Goal: Communication & Community: Answer question/provide support

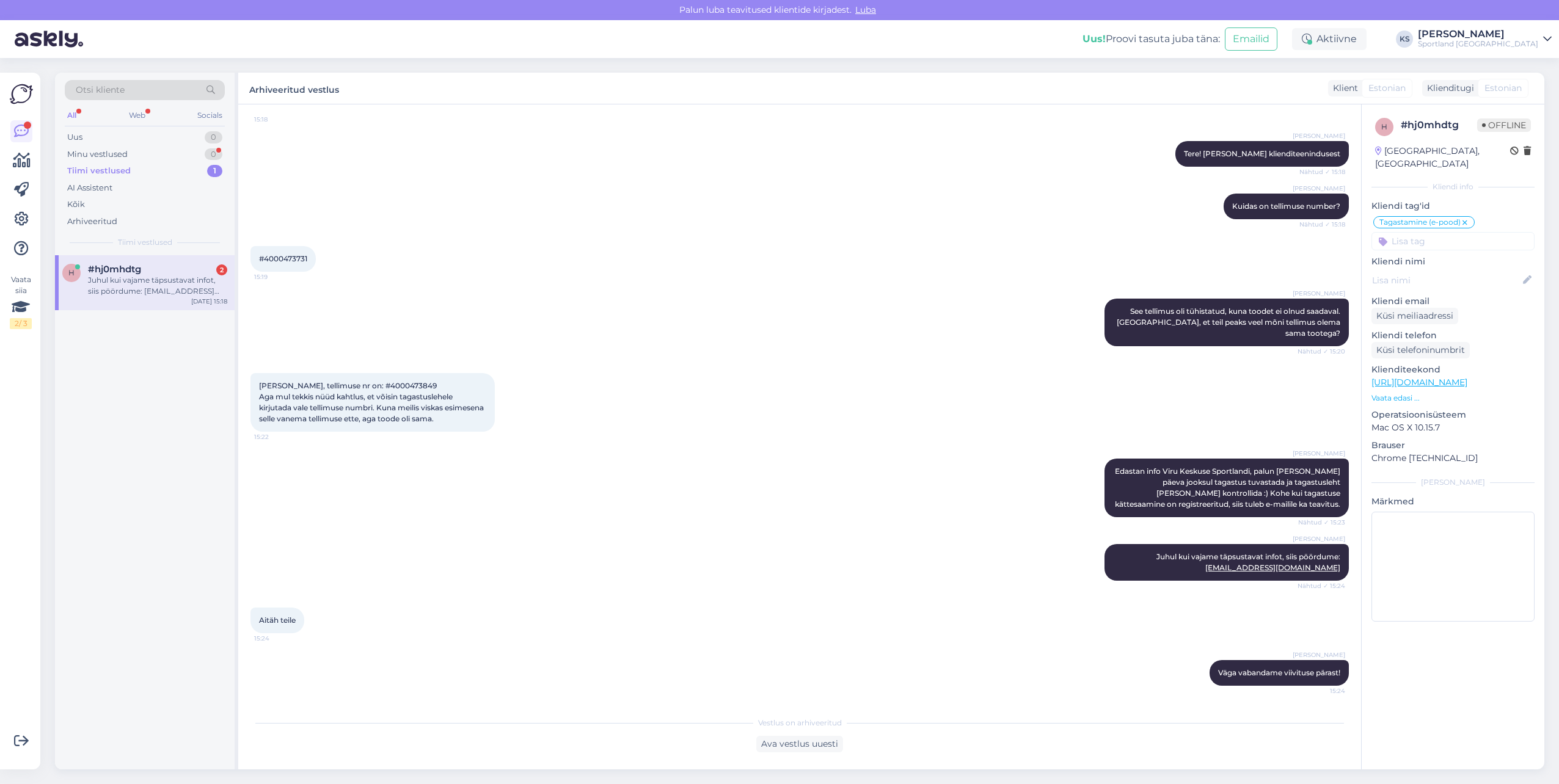
scroll to position [159, 0]
click at [825, 743] on div "Ava vestlus uuesti" at bounding box center [799, 744] width 87 height 17
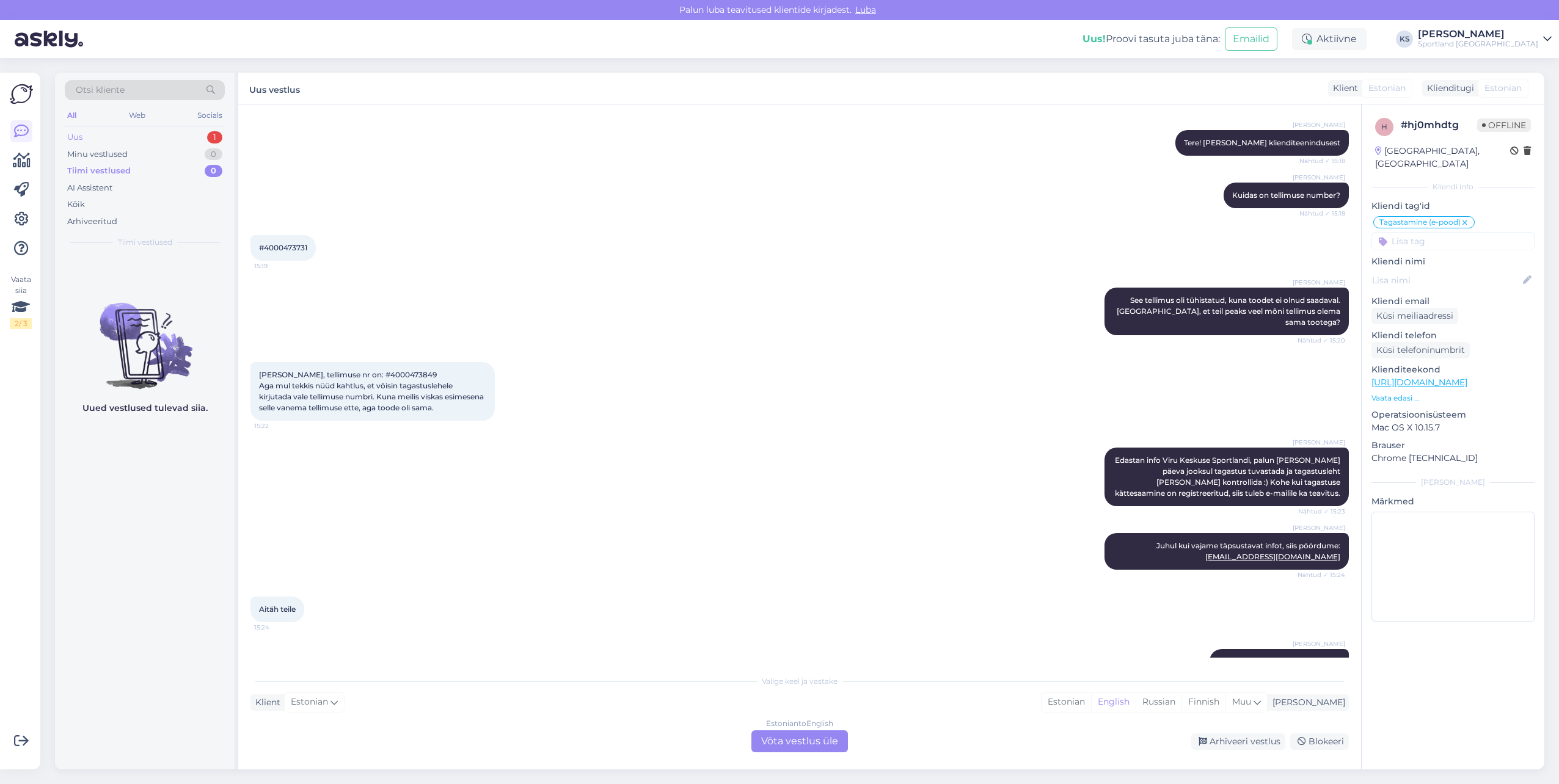
click at [208, 145] on div "Uus 1" at bounding box center [144, 137] width 160 height 17
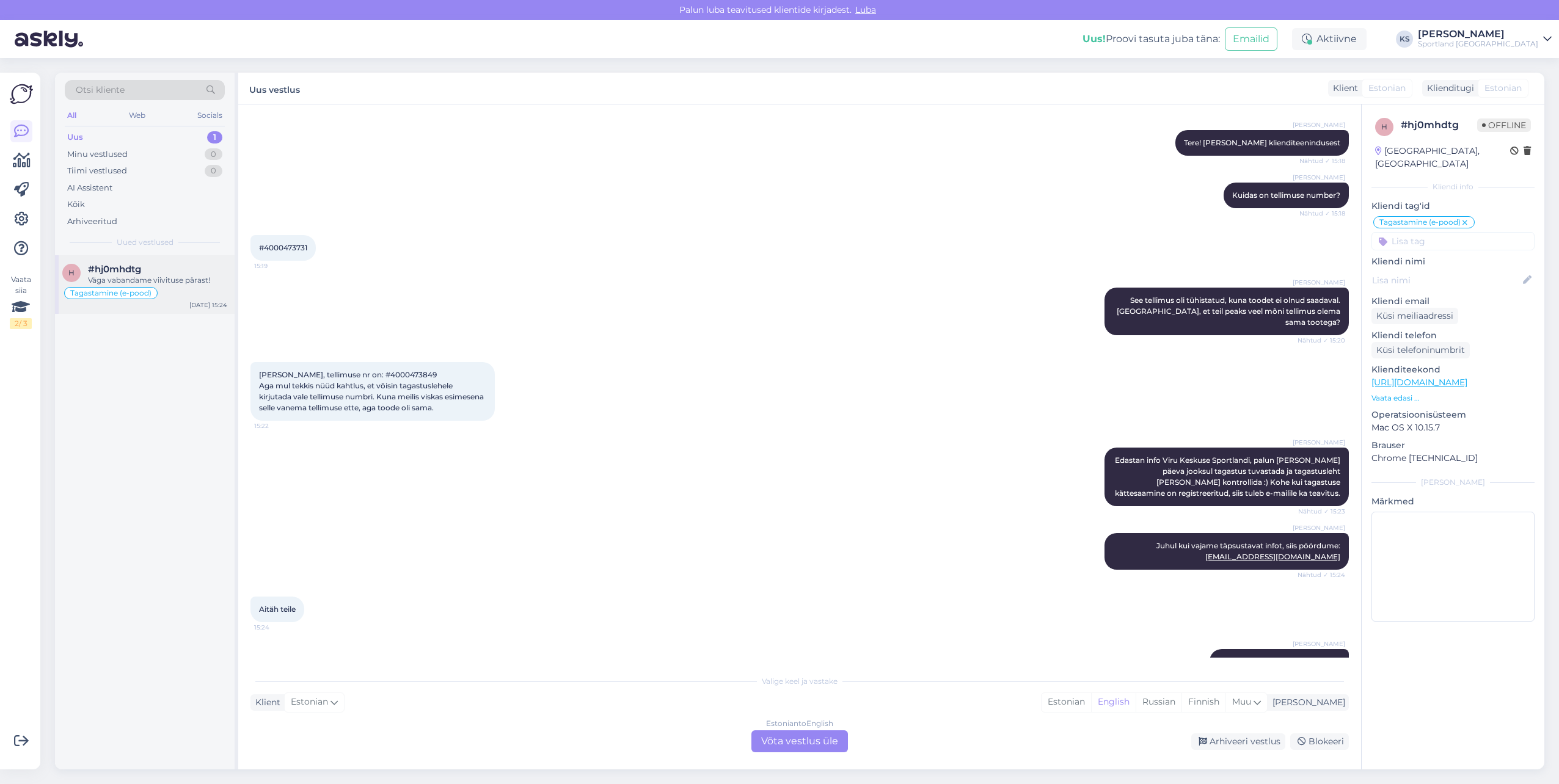
click at [177, 286] on div "Tagastamine (e-pood)" at bounding box center [144, 293] width 165 height 15
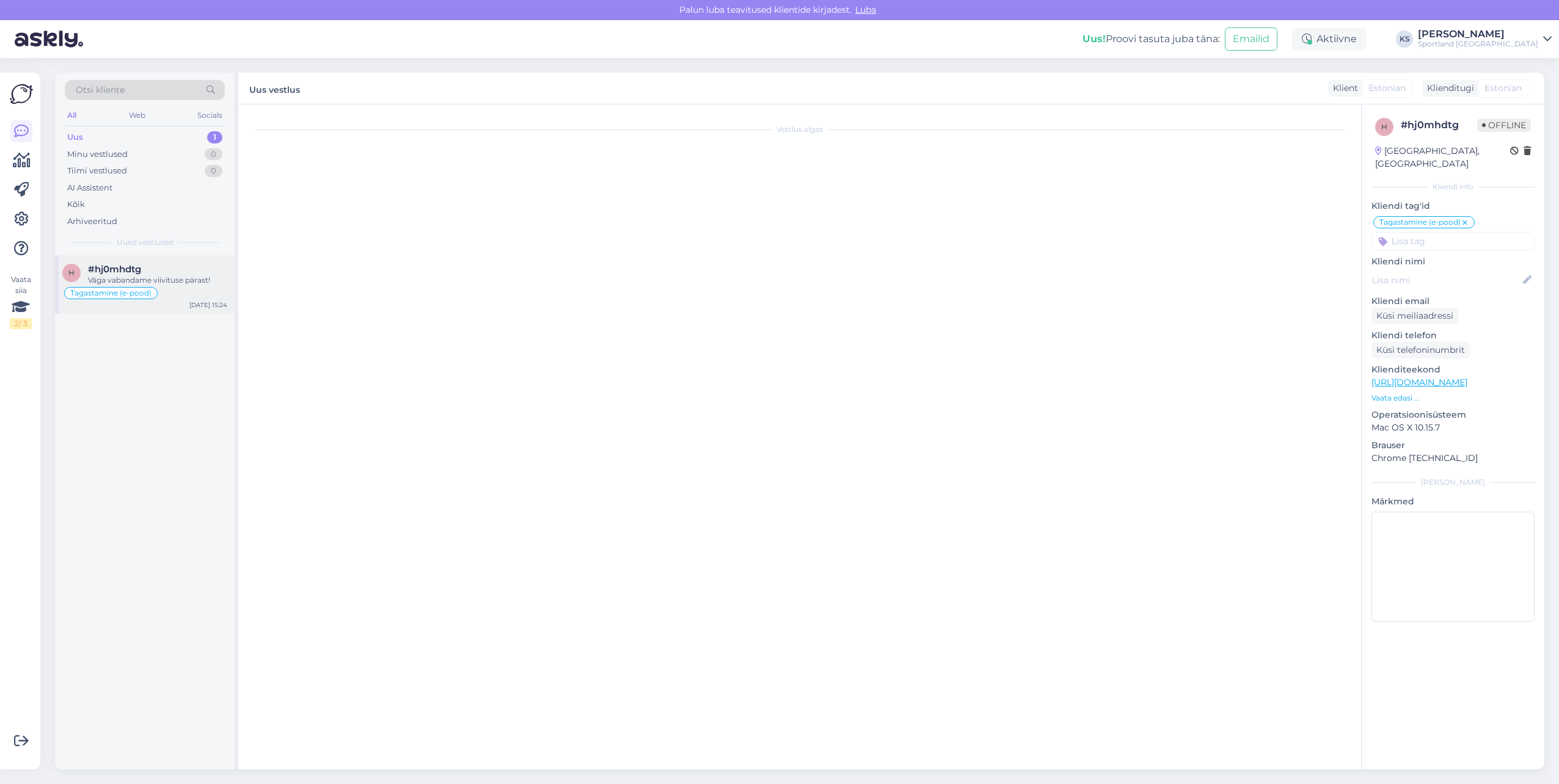
scroll to position [201, 0]
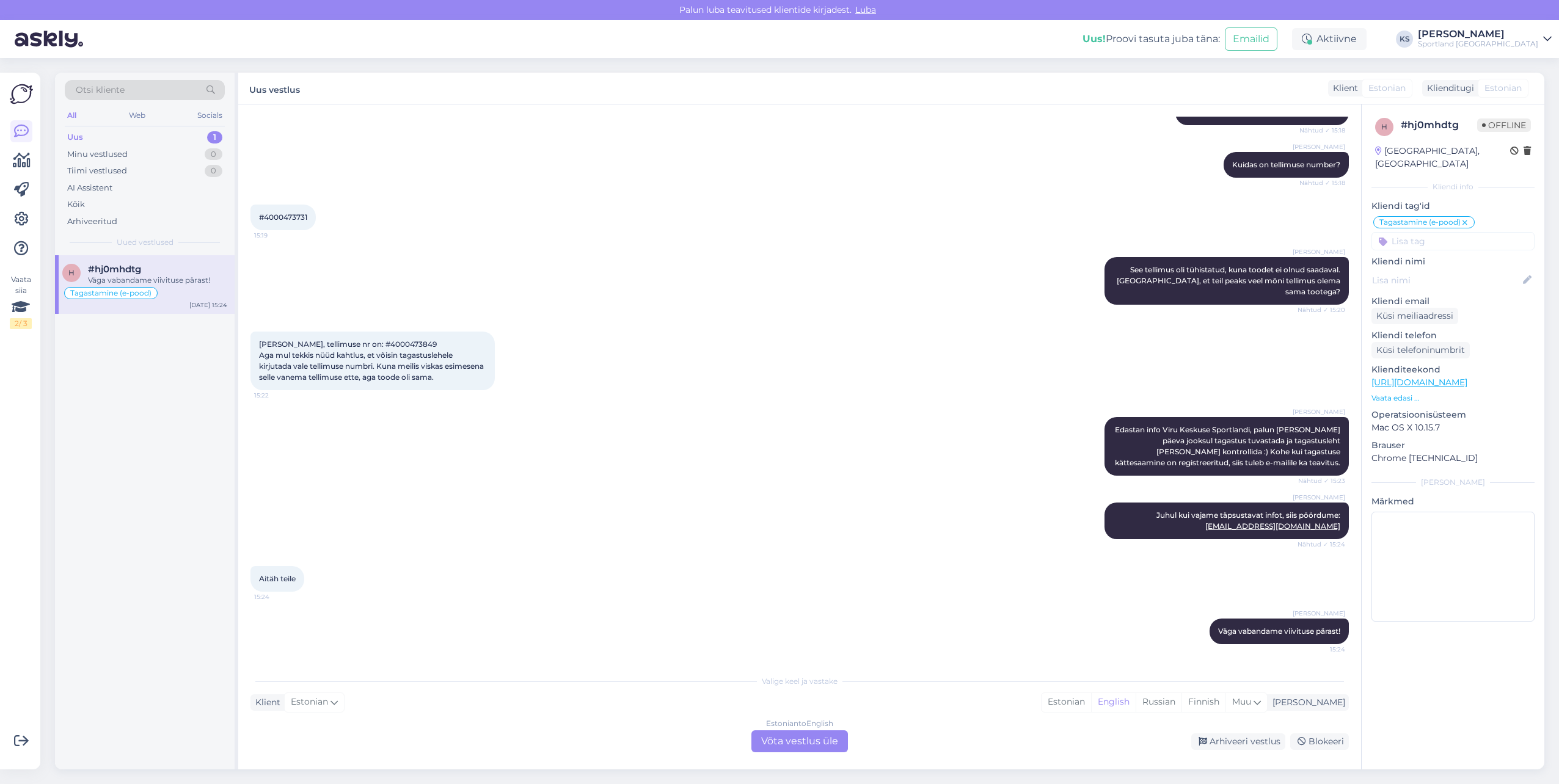
click at [1091, 695] on div "Estonian" at bounding box center [1066, 702] width 50 height 18
click at [816, 737] on div "Estonian to Estonian Võta vestlus üle" at bounding box center [799, 741] width 96 height 22
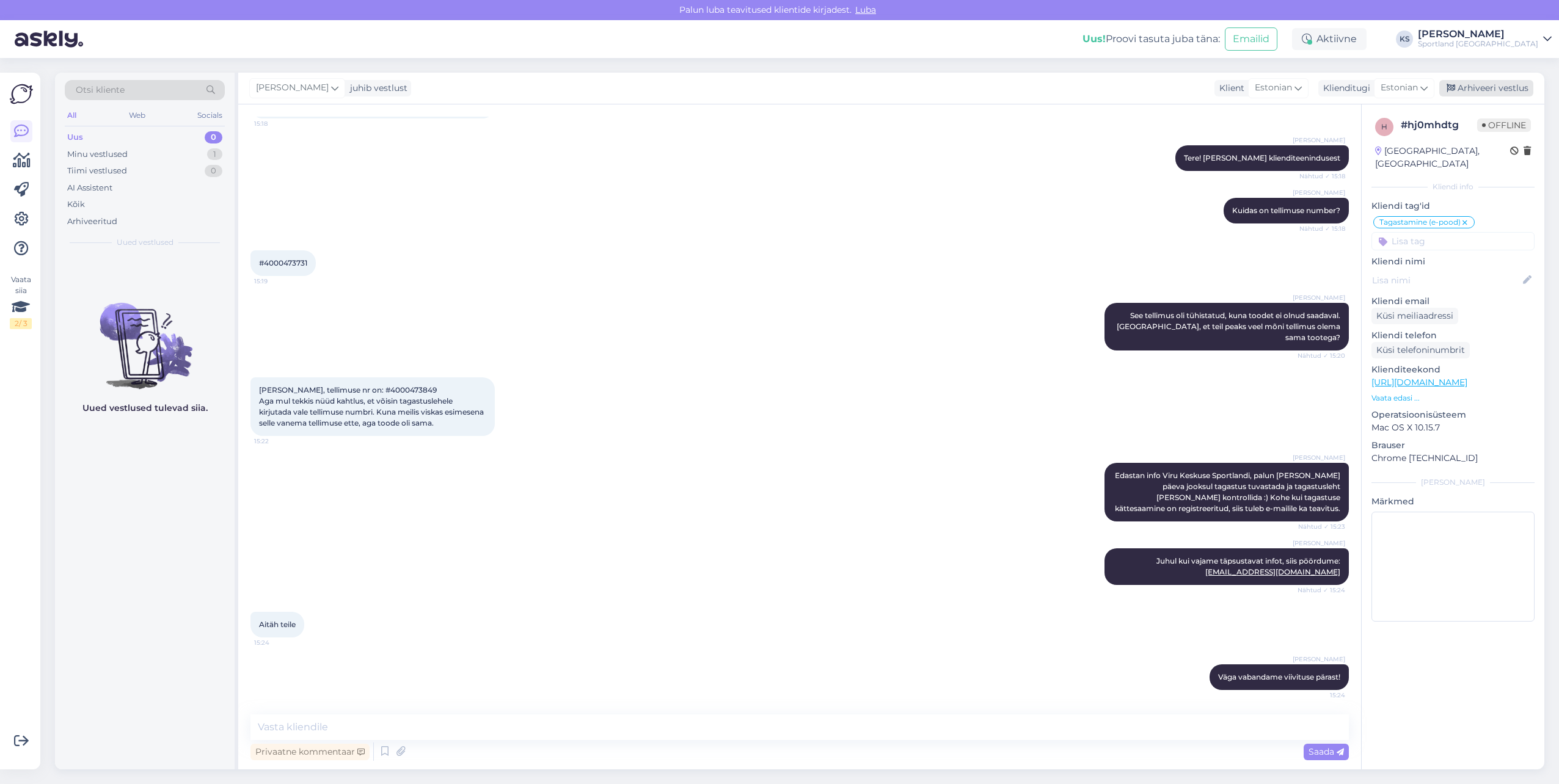
click at [1498, 90] on div "Arhiveeri vestlus" at bounding box center [1486, 89] width 94 height 17
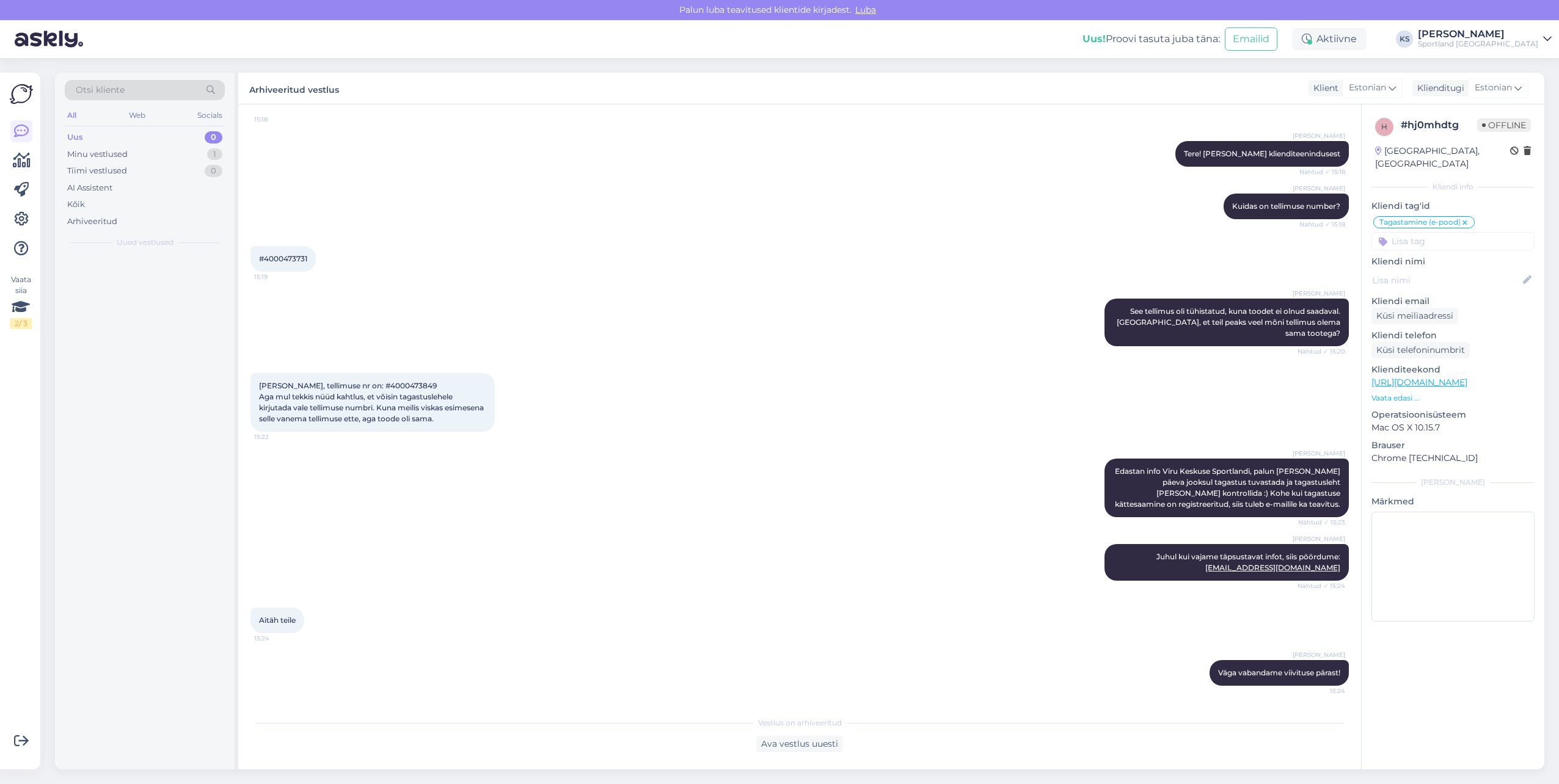
scroll to position [159, 0]
click at [17, 162] on icon at bounding box center [21, 161] width 17 height 15
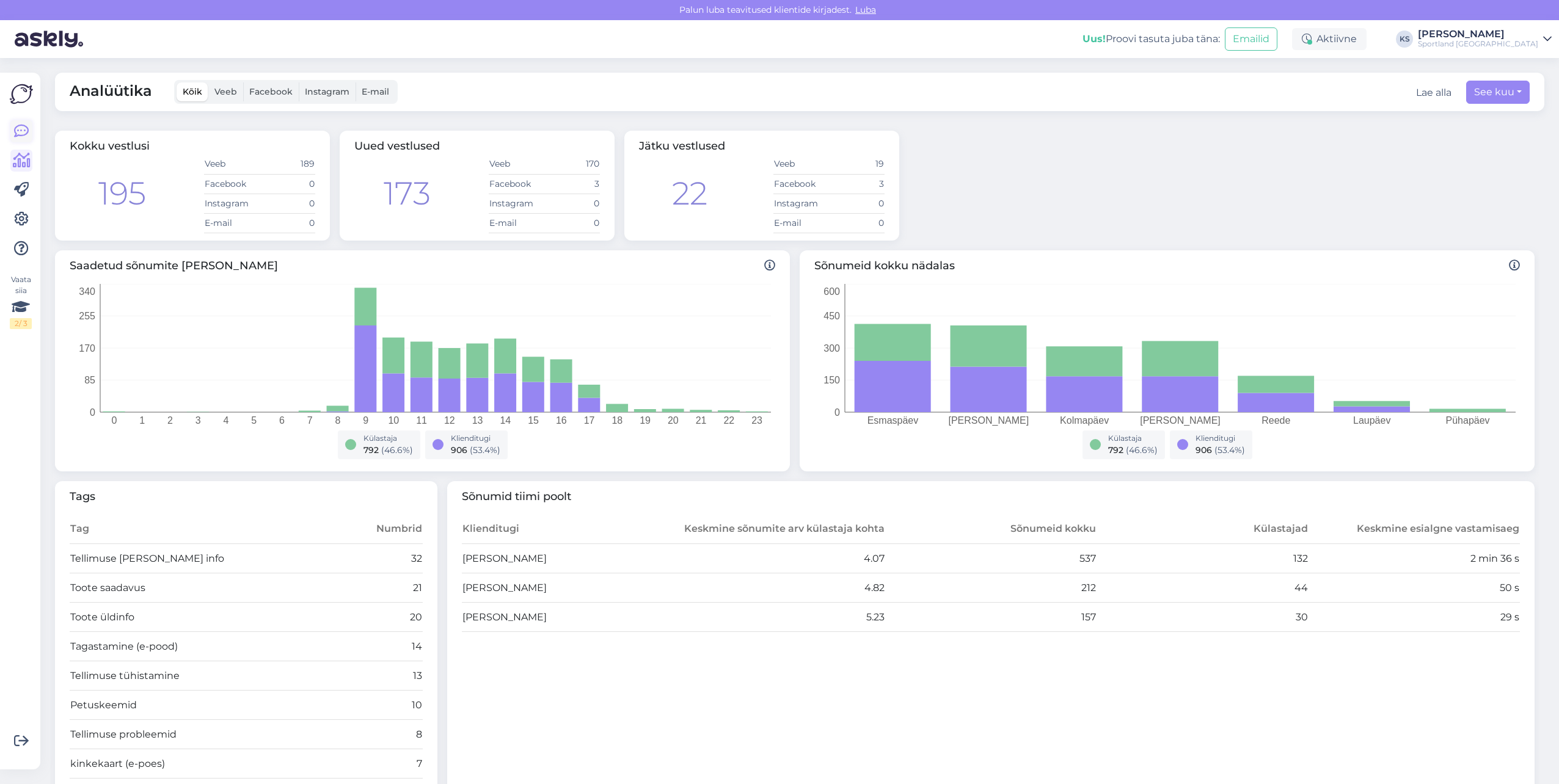
click at [20, 134] on icon at bounding box center [22, 132] width 15 height 15
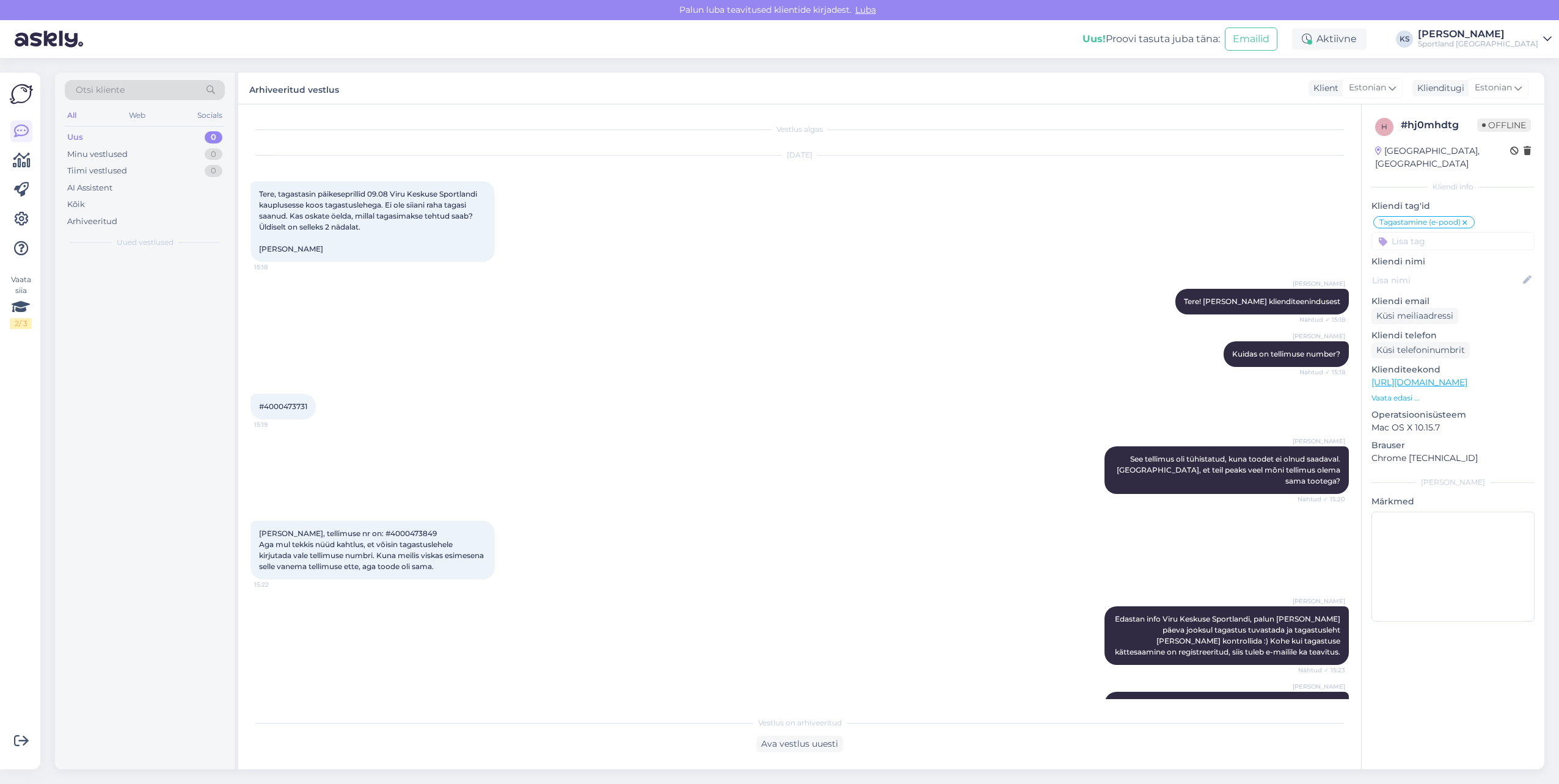
scroll to position [159, 0]
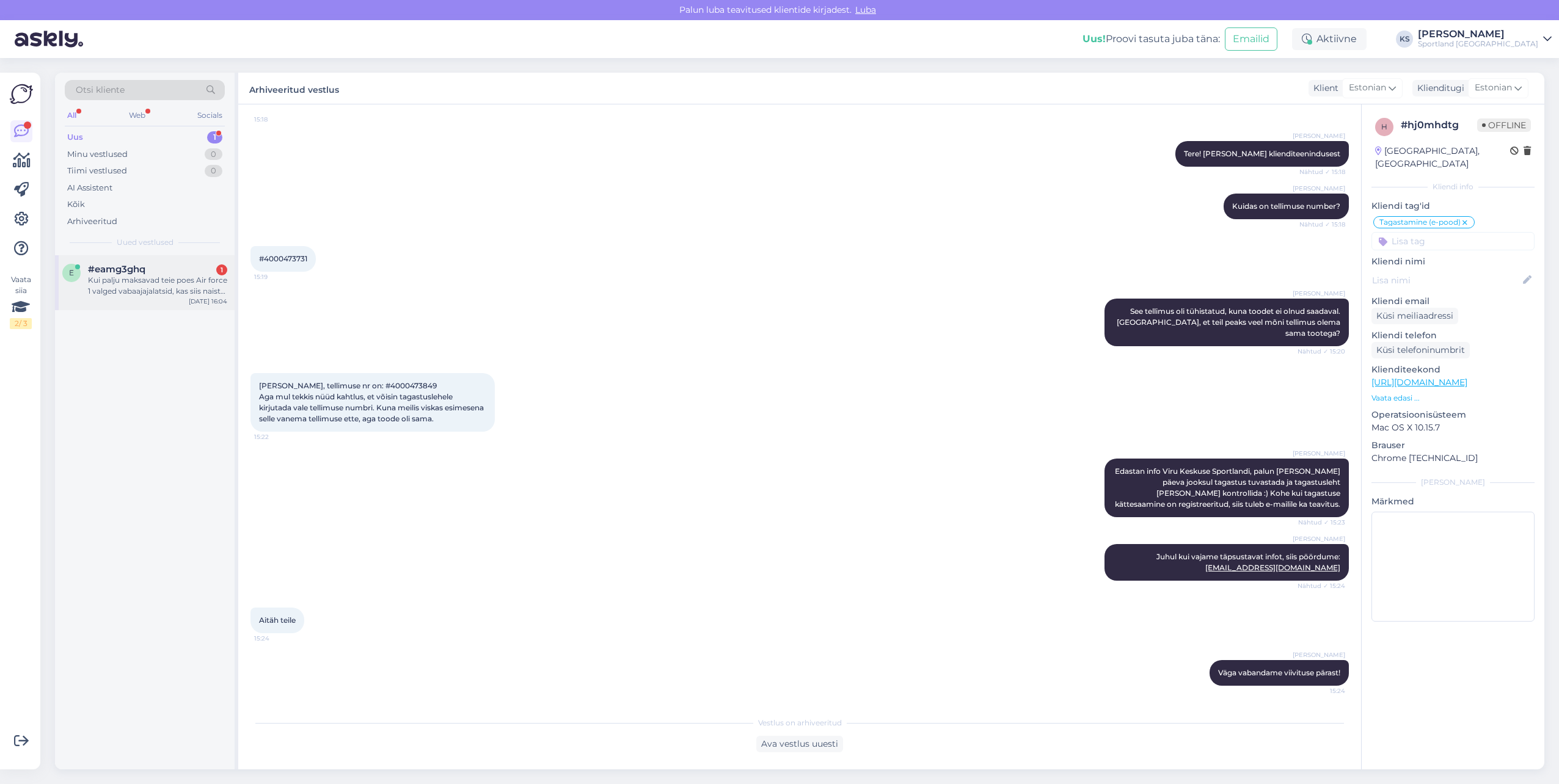
click at [199, 282] on div "Kui palju maksavad teie poes Air force 1 valged vabaajajalatsid, kas siis naist…" at bounding box center [158, 286] width 139 height 22
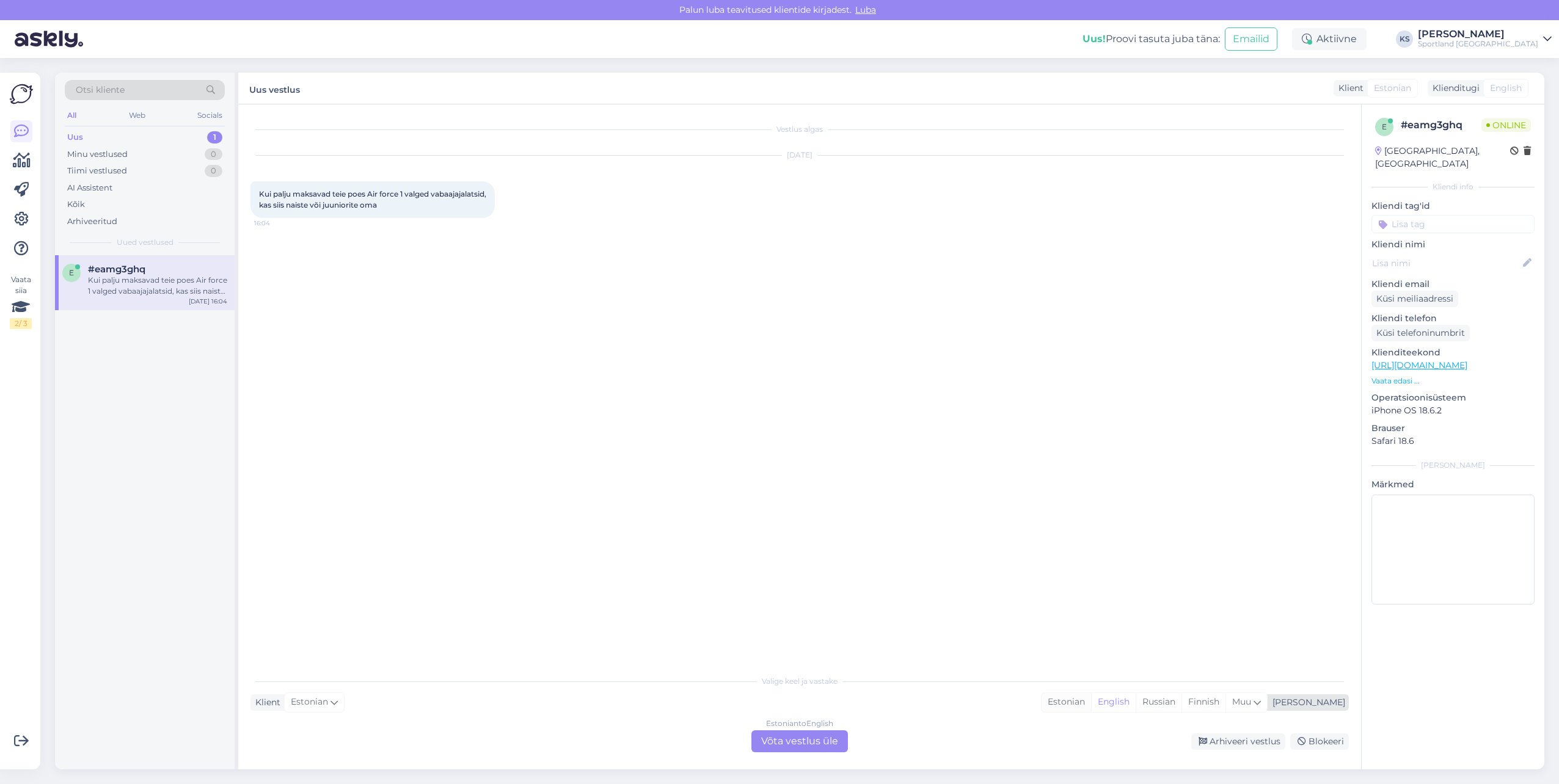
click at [1091, 704] on div "Estonian" at bounding box center [1066, 702] width 50 height 18
click at [831, 742] on div "Estonian to Estonian Võta vestlus üle" at bounding box center [799, 741] width 96 height 22
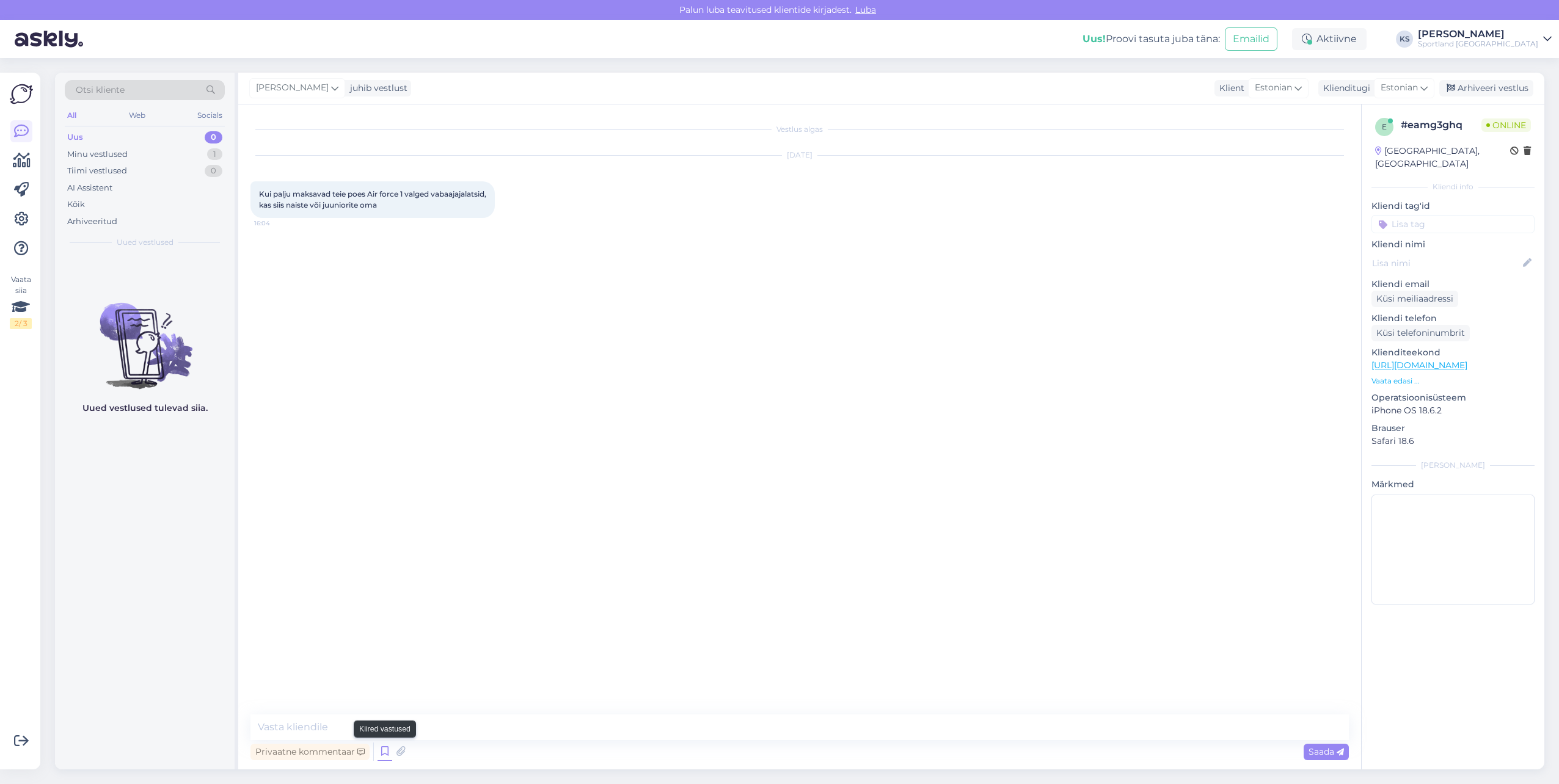
click at [381, 748] on icon at bounding box center [385, 752] width 15 height 18
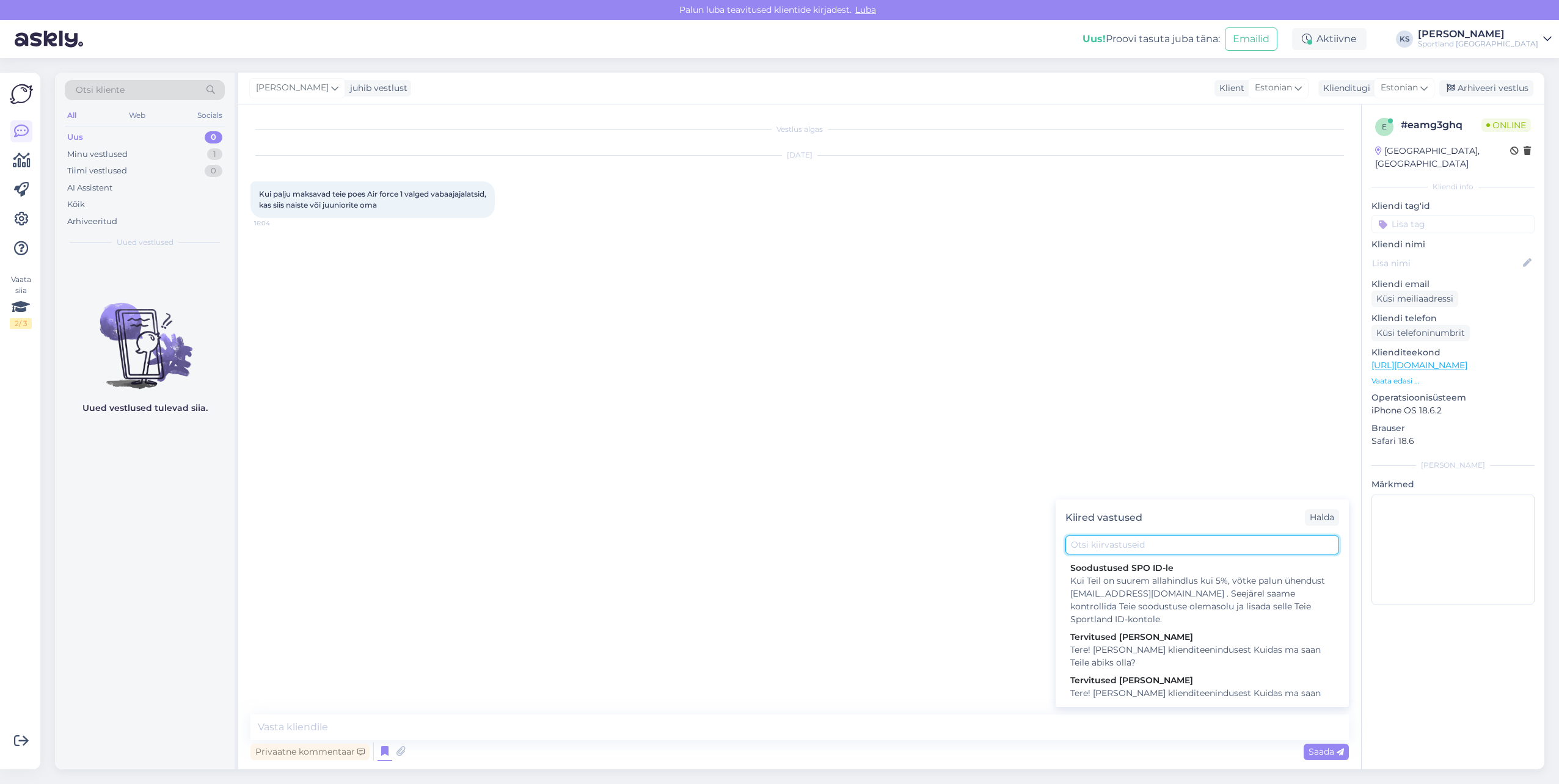
drag, startPoint x: 1120, startPoint y: 544, endPoint x: 1541, endPoint y: 528, distance: 421.3
click at [1122, 544] on input "text" at bounding box center [1202, 544] width 274 height 19
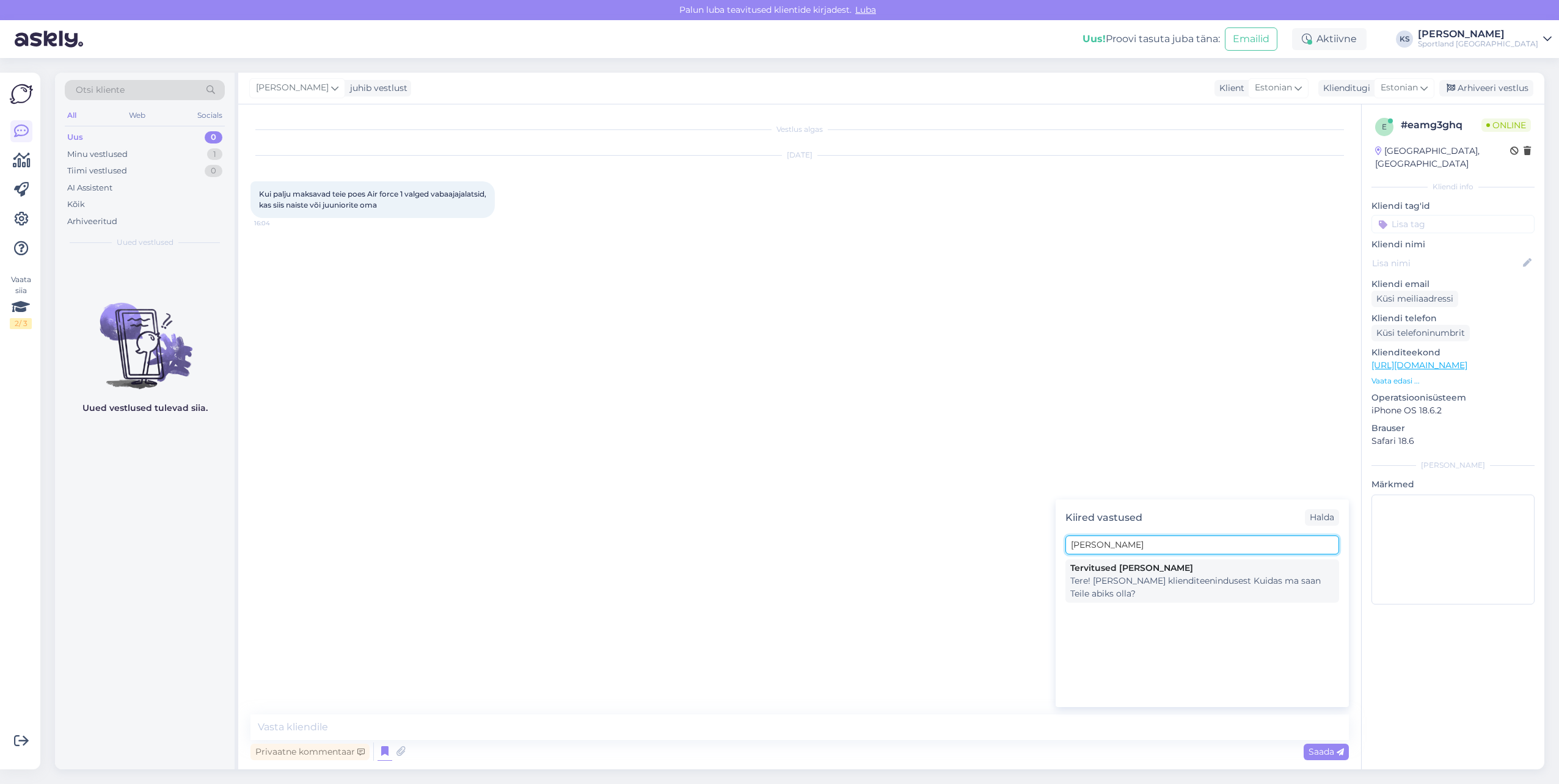
type input "[PERSON_NAME]"
click at [1196, 584] on div "Tere! [PERSON_NAME] klienditeenindusest Kuidas ma saan Teile abiks olla?" at bounding box center [1202, 587] width 264 height 26
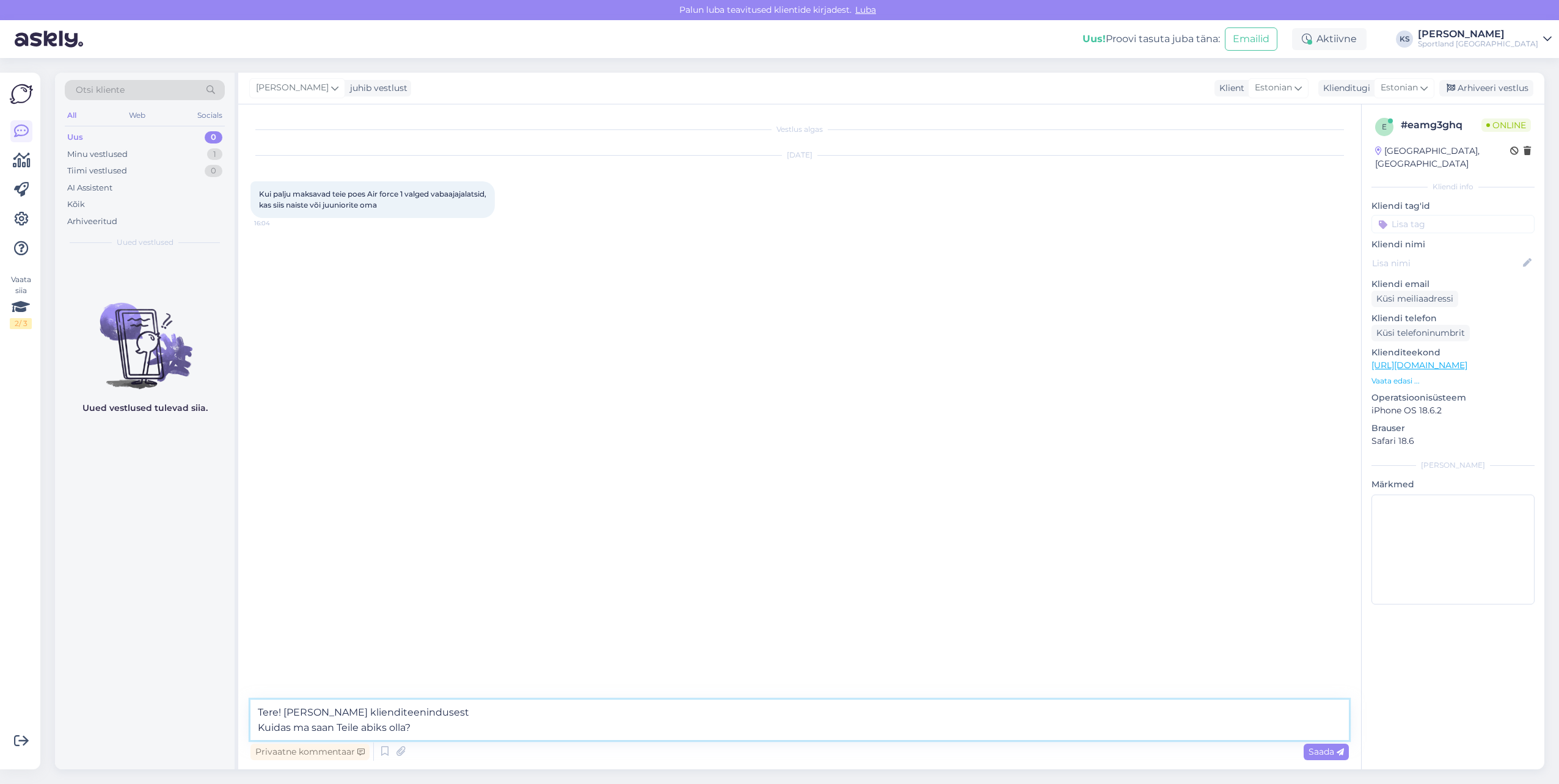
click at [299, 728] on textarea "Tere! [PERSON_NAME] klienditeenindusest Kuidas ma saan Teile abiks olla?" at bounding box center [799, 719] width 1099 height 41
type textarea "Tere! [PERSON_NAME] klienditeenindusest"
click at [352, 728] on textarea at bounding box center [799, 727] width 1099 height 26
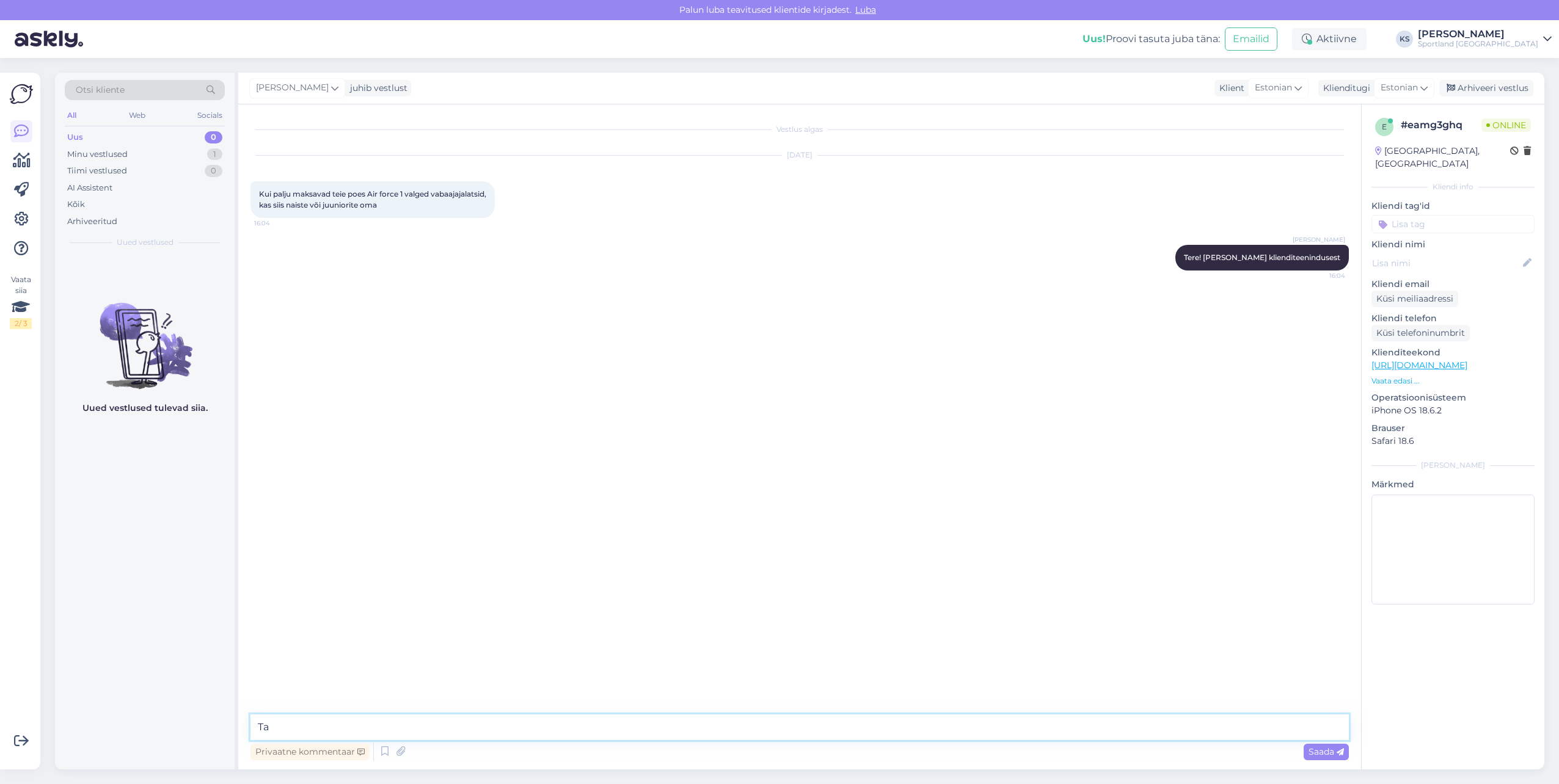
type textarea "T"
type textarea "Kahjuks täpne hind meil puudub, aga vahemikus 120-140€."
click at [1465, 218] on input at bounding box center [1453, 224] width 163 height 18
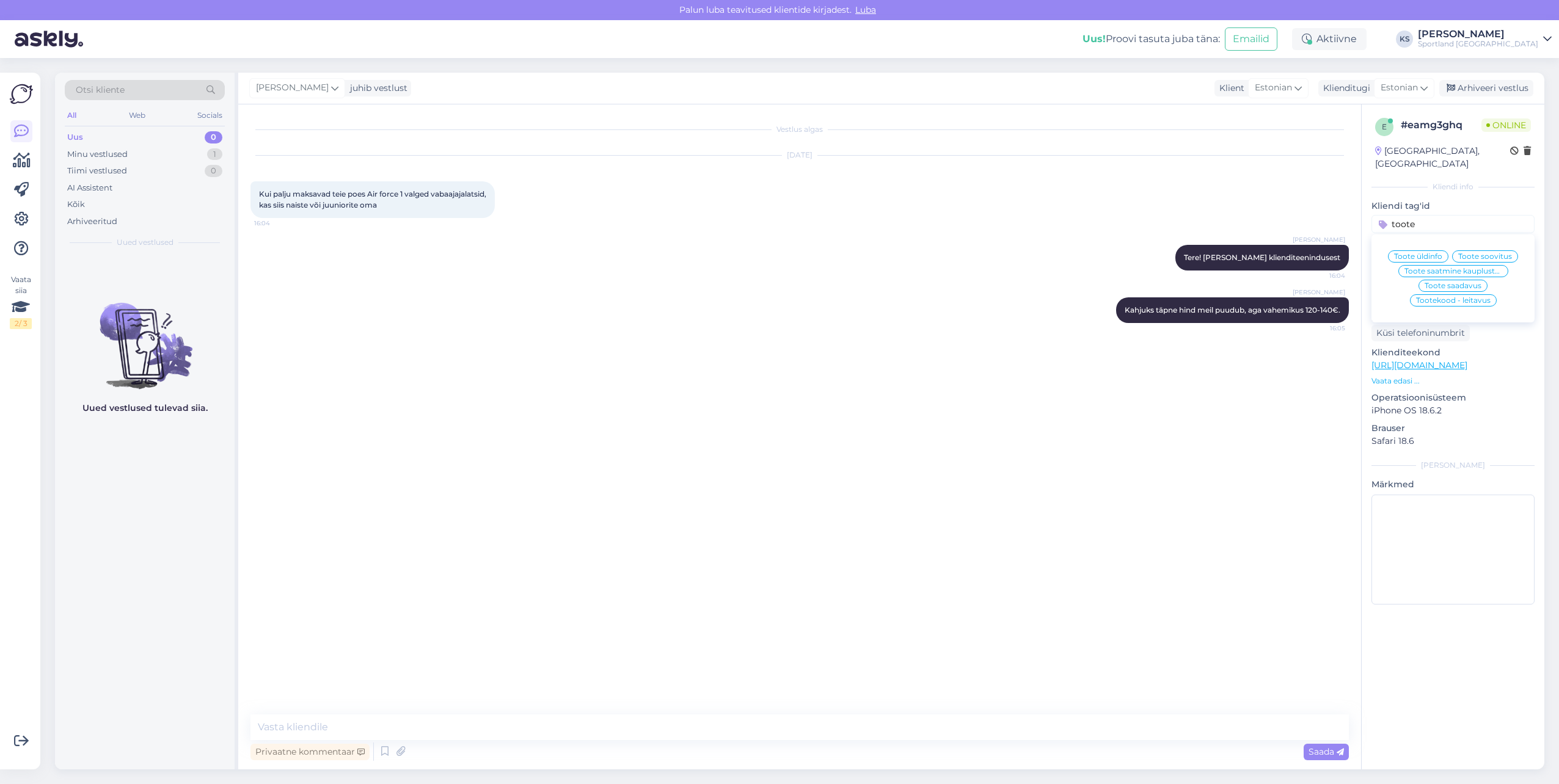
type input "toote"
click at [1425, 253] on span "Toote üldinfo" at bounding box center [1418, 256] width 48 height 7
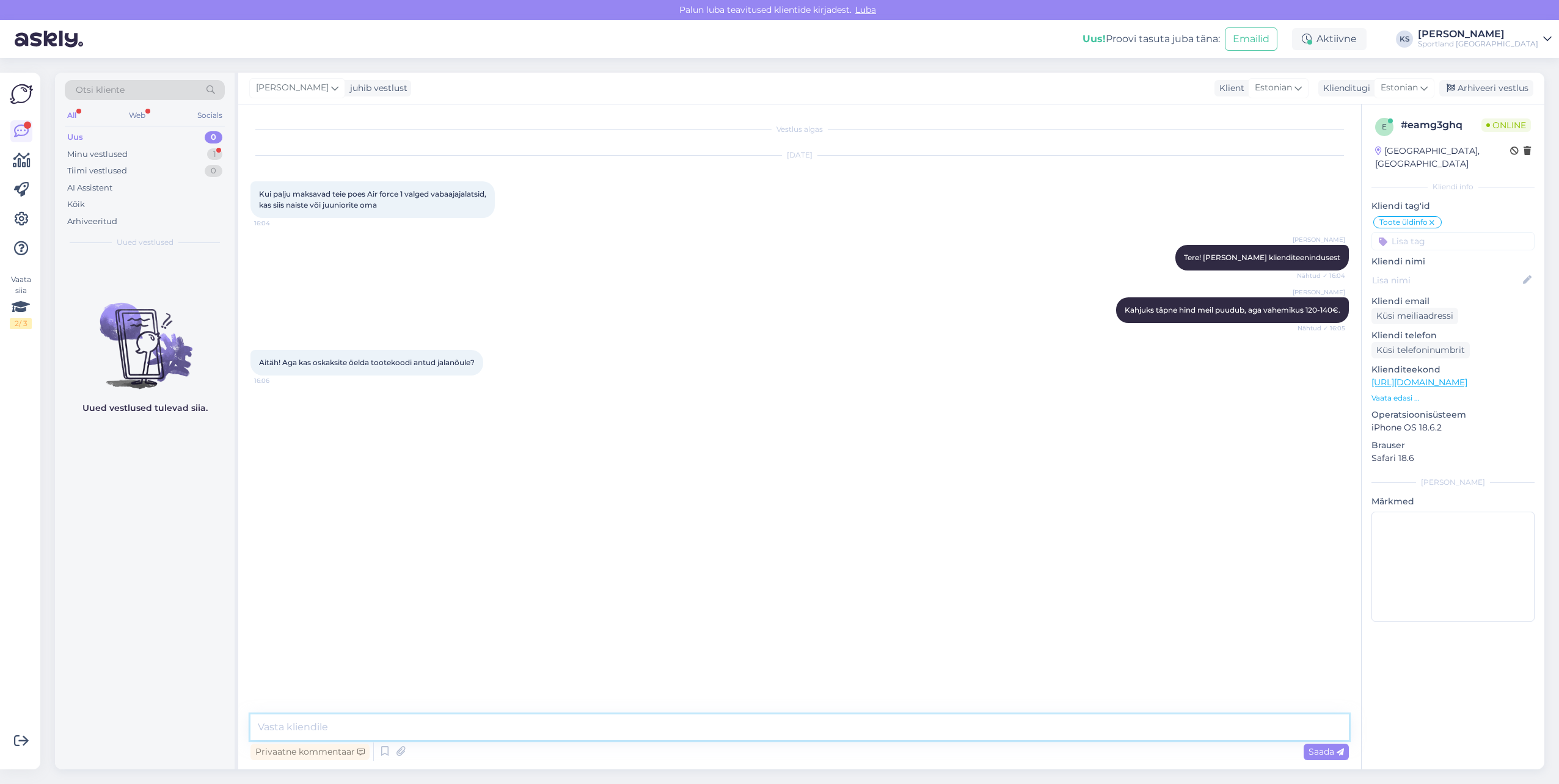
click at [825, 723] on textarea at bounding box center [799, 727] width 1099 height 26
paste textarea "DD8959_100"
type textarea "Kahjuks meil puudub täpne tootekood, kuid võimalik, et kood DD8959_100"
type textarea "V"
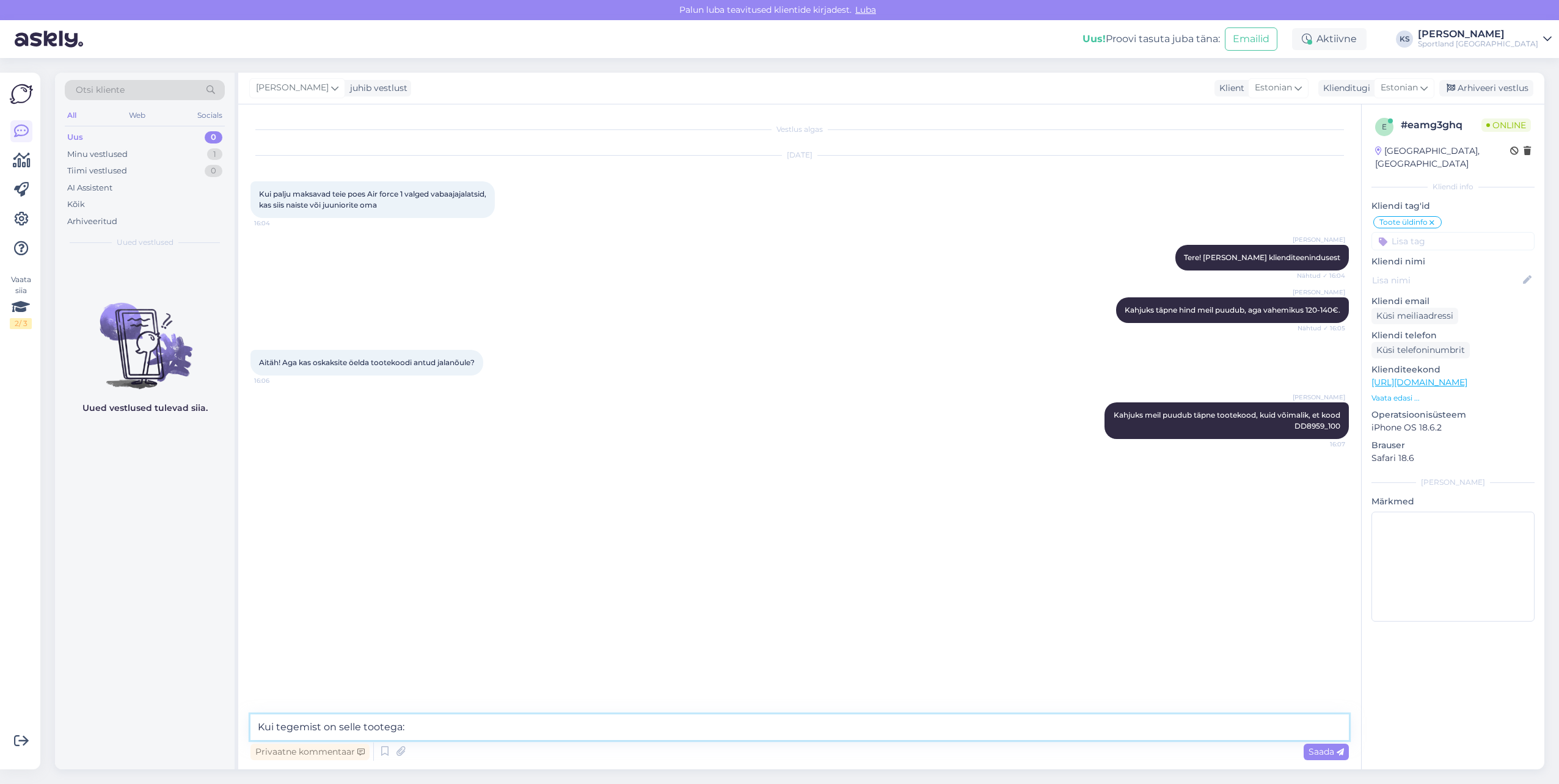
paste textarea "[URL][DOMAIN_NAME]"
type textarea "Kui tegemist on selle tootega: [URL][DOMAIN_NAME]"
click at [484, 733] on textarea at bounding box center [799, 727] width 1099 height 26
type textarea "Palun, kas ma saan teile hetkel veel abiks olla?"
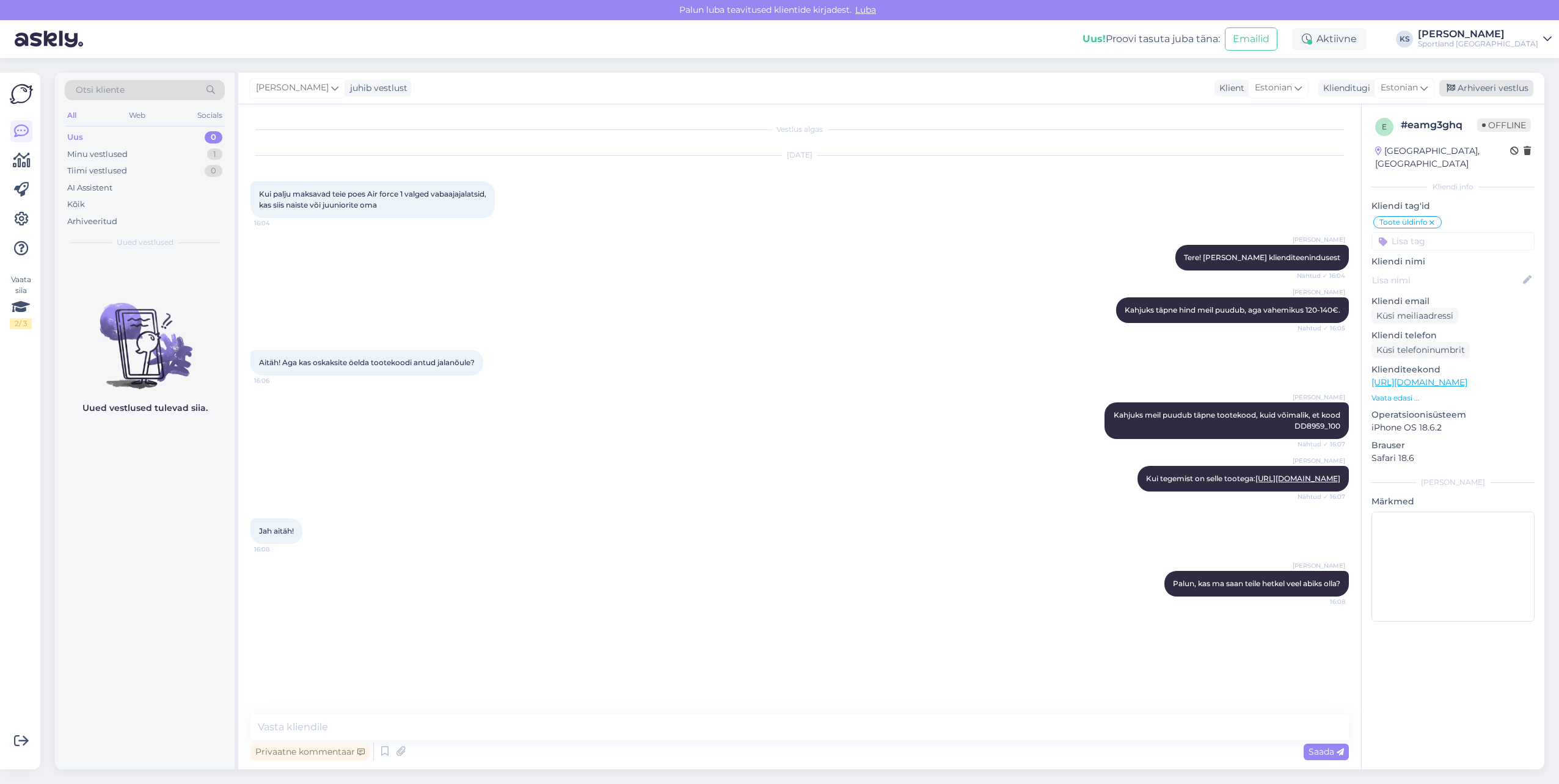
click at [1499, 92] on div "Arhiveeri vestlus" at bounding box center [1486, 89] width 94 height 17
click at [1531, 47] on div "Sportland [GEOGRAPHIC_DATA]" at bounding box center [1478, 44] width 120 height 10
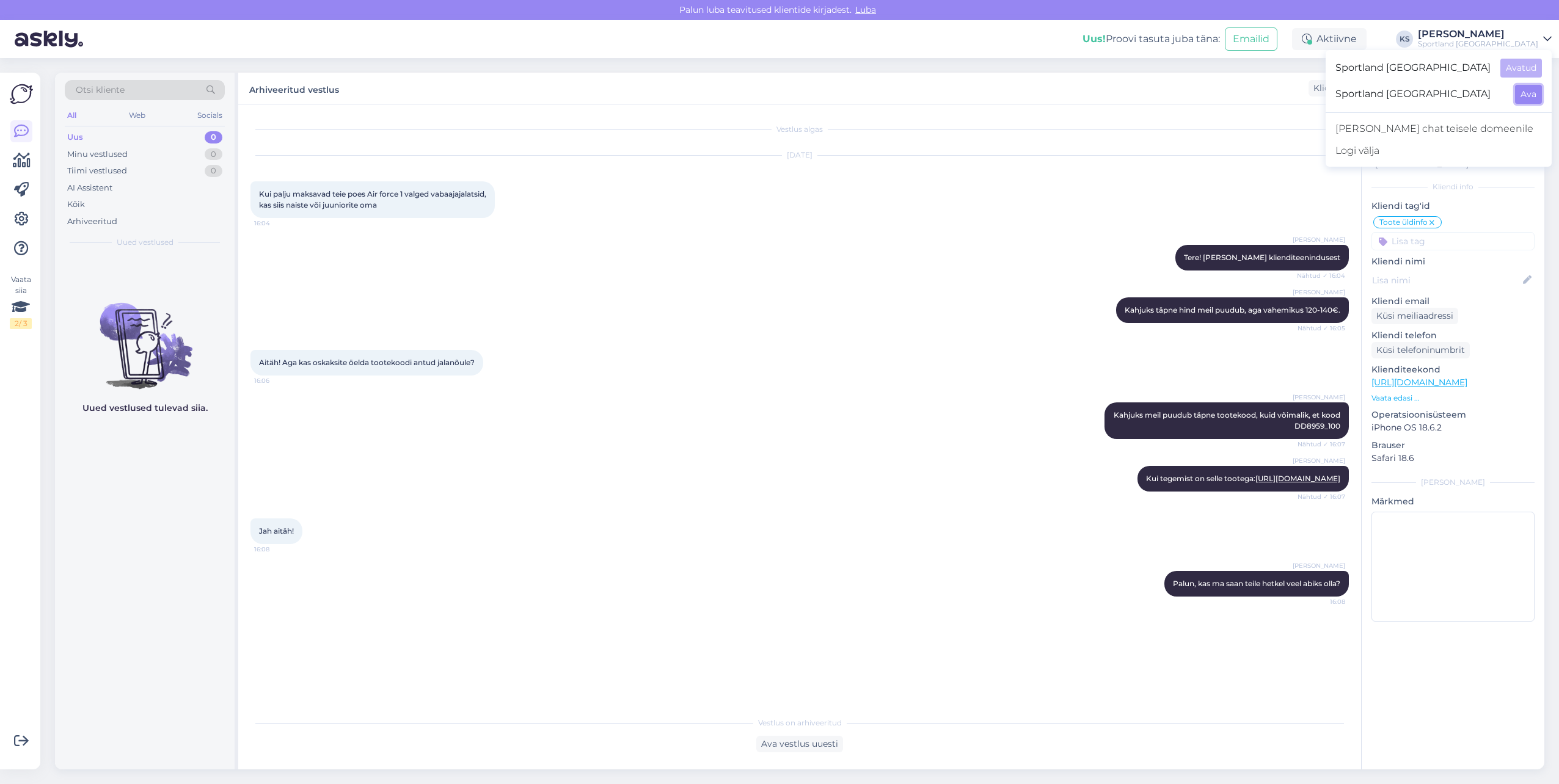
click at [1530, 88] on button "Ava" at bounding box center [1528, 94] width 27 height 19
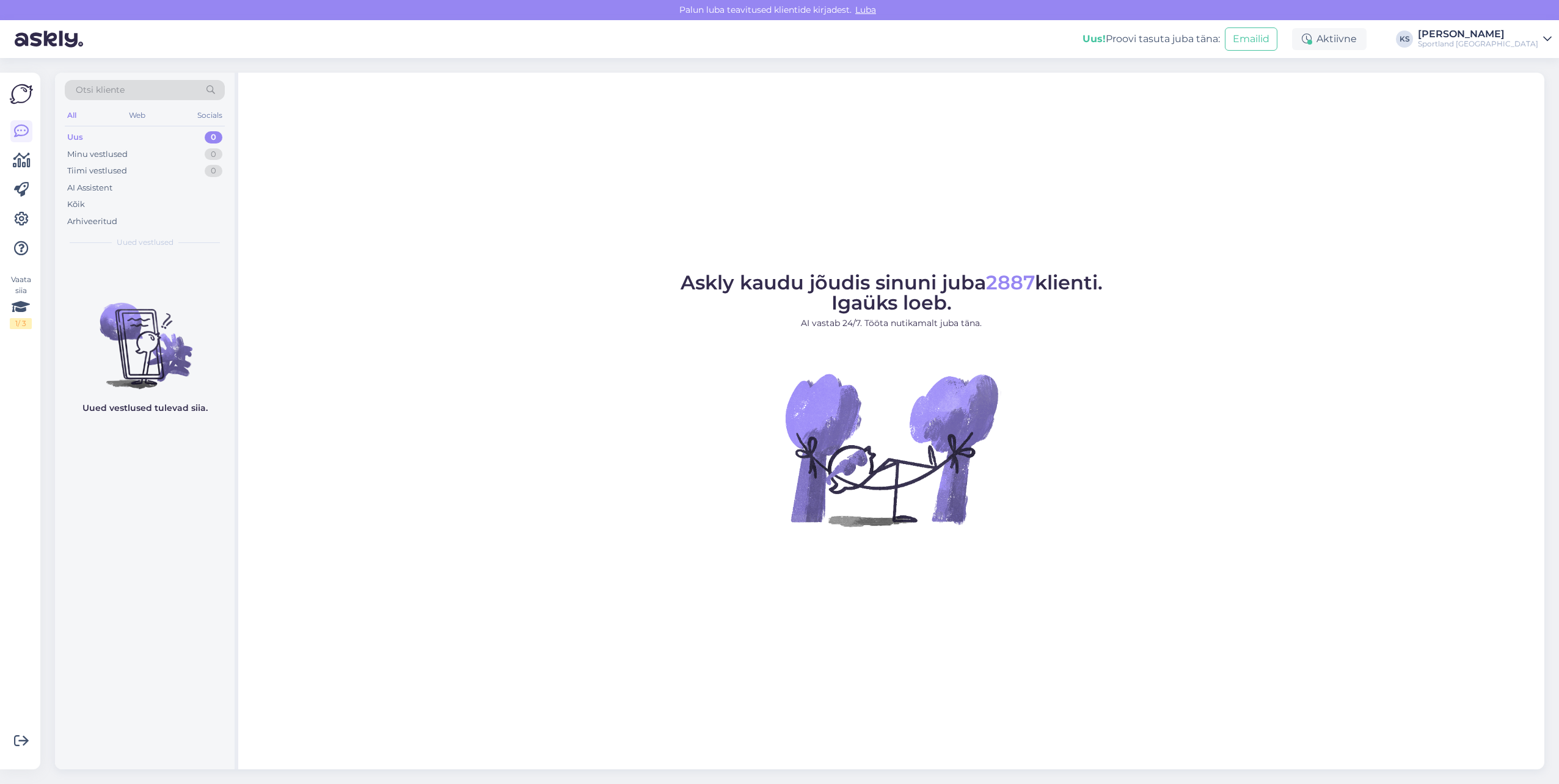
click at [1514, 31] on div "[PERSON_NAME]" at bounding box center [1478, 34] width 120 height 10
click at [1528, 65] on button "Ava" at bounding box center [1528, 68] width 27 height 19
click at [179, 159] on div "Minu vestlused 0" at bounding box center [144, 154] width 160 height 17
click at [173, 172] on div "Tiimi vestlused 0" at bounding box center [144, 171] width 160 height 17
click at [1500, 36] on div "[PERSON_NAME]" at bounding box center [1478, 34] width 120 height 10
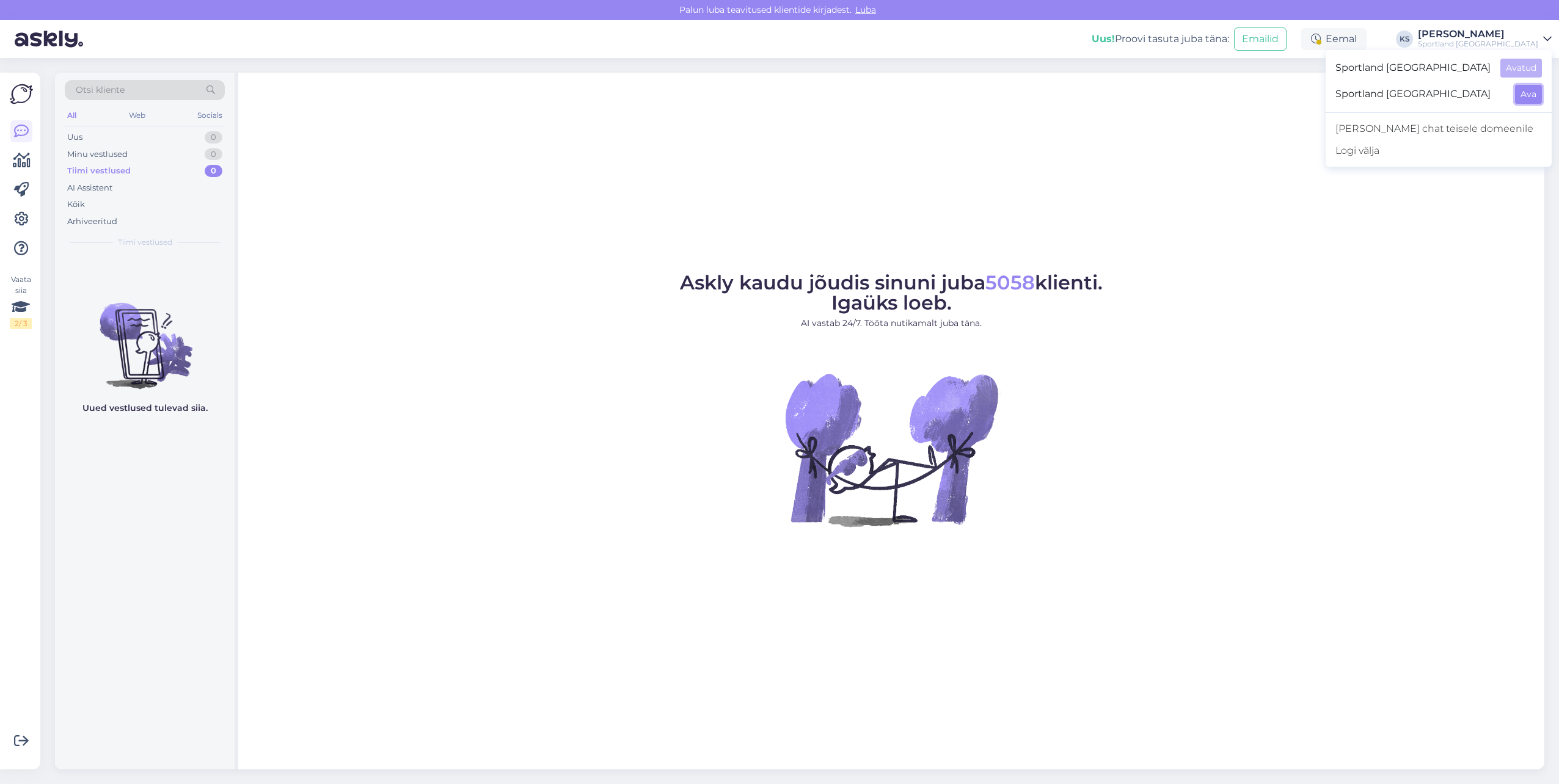
click at [1527, 85] on button "Ava" at bounding box center [1528, 94] width 27 height 19
click at [1523, 46] on div "Sportland [GEOGRAPHIC_DATA]" at bounding box center [1478, 44] width 120 height 10
click at [1530, 63] on button "Ava" at bounding box center [1528, 68] width 27 height 19
click at [190, 171] on div "Tiimi vestlused 1" at bounding box center [144, 171] width 160 height 17
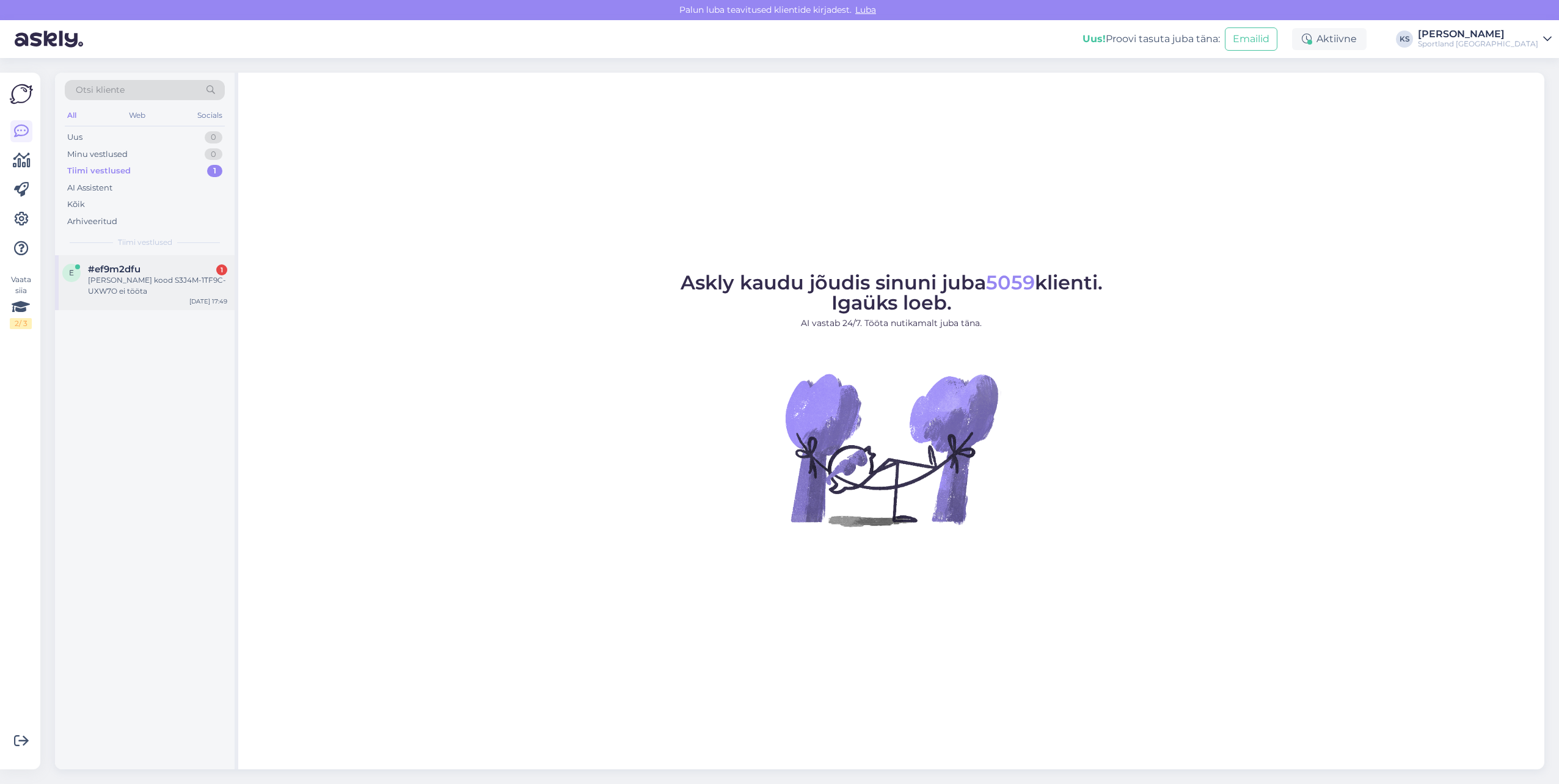
click at [157, 266] on div "#ef9m2dfu 1" at bounding box center [158, 269] width 139 height 11
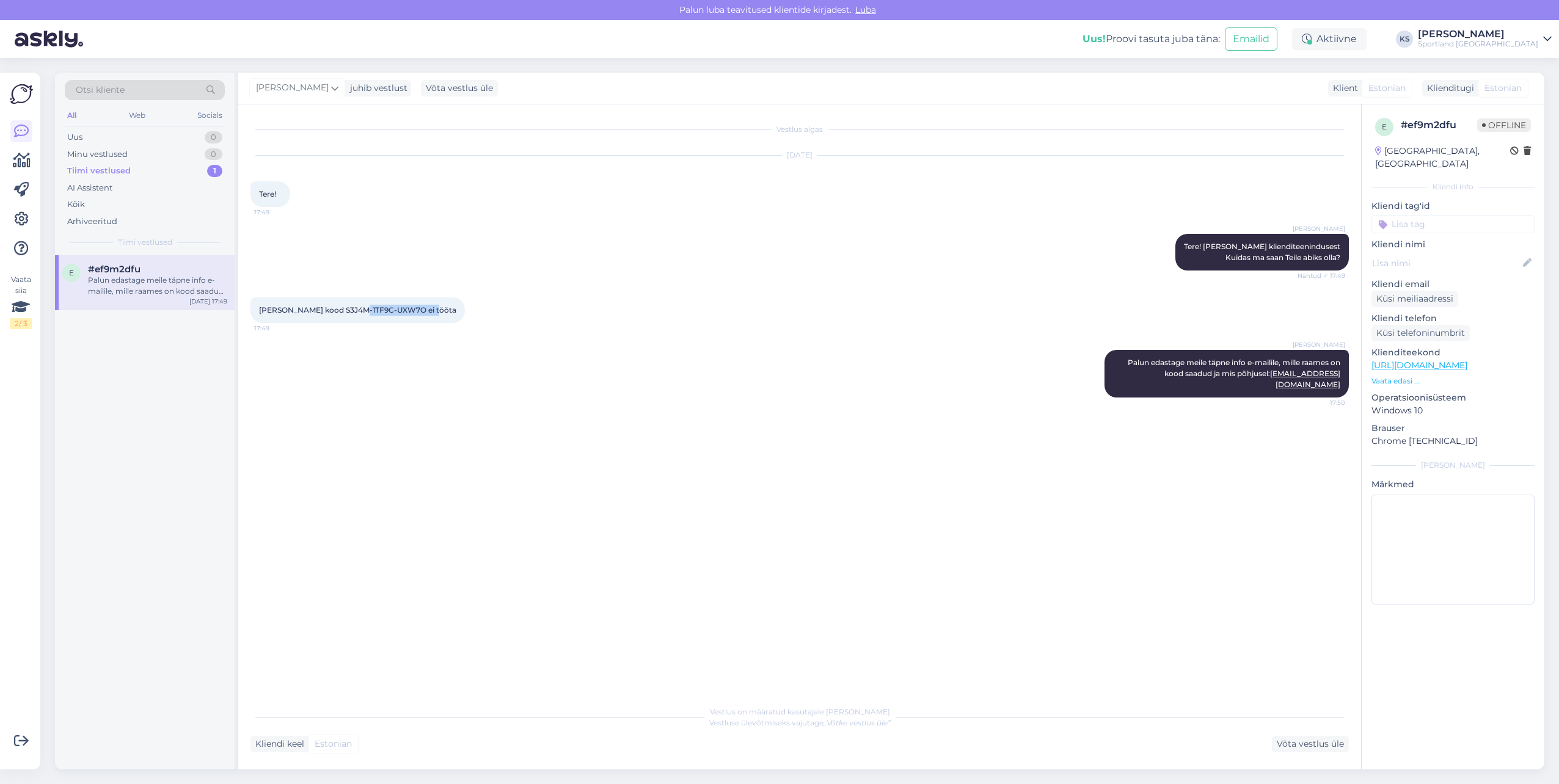
drag, startPoint x: 426, startPoint y: 309, endPoint x: 348, endPoint y: 307, distance: 78.0
click at [348, 307] on span "[PERSON_NAME] kood S3J4M-1TF9C-UXW7O ei tööta" at bounding box center [357, 309] width 197 height 9
copy span "S3J4M-1TF9C-UXW7O"
